Goal: Navigation & Orientation: Find specific page/section

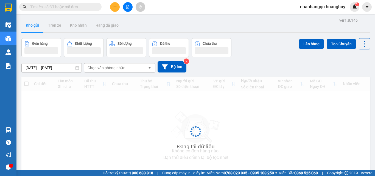
click at [41, 3] on span at bounding box center [60, 7] width 82 height 8
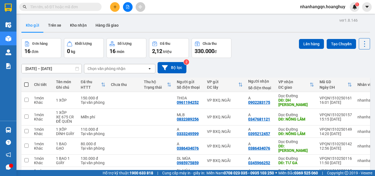
click at [40, 6] on input "text" at bounding box center [62, 7] width 65 height 6
